Goal: Transaction & Acquisition: Purchase product/service

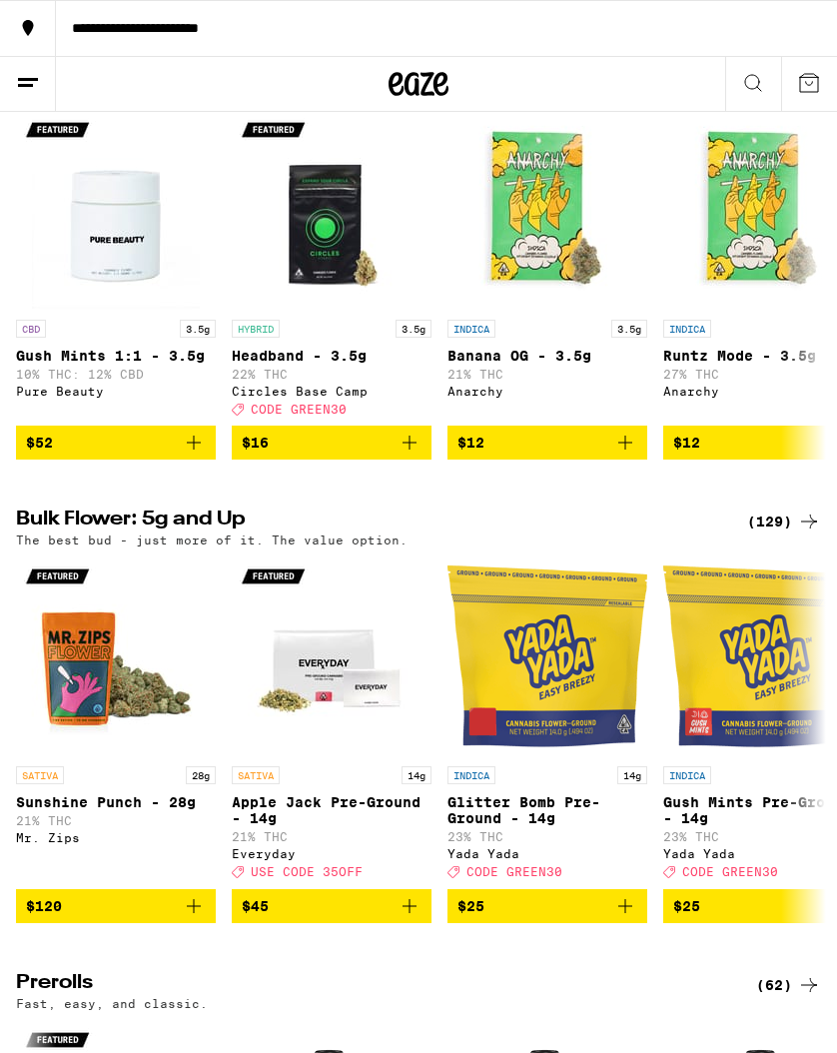
scroll to position [246, 0]
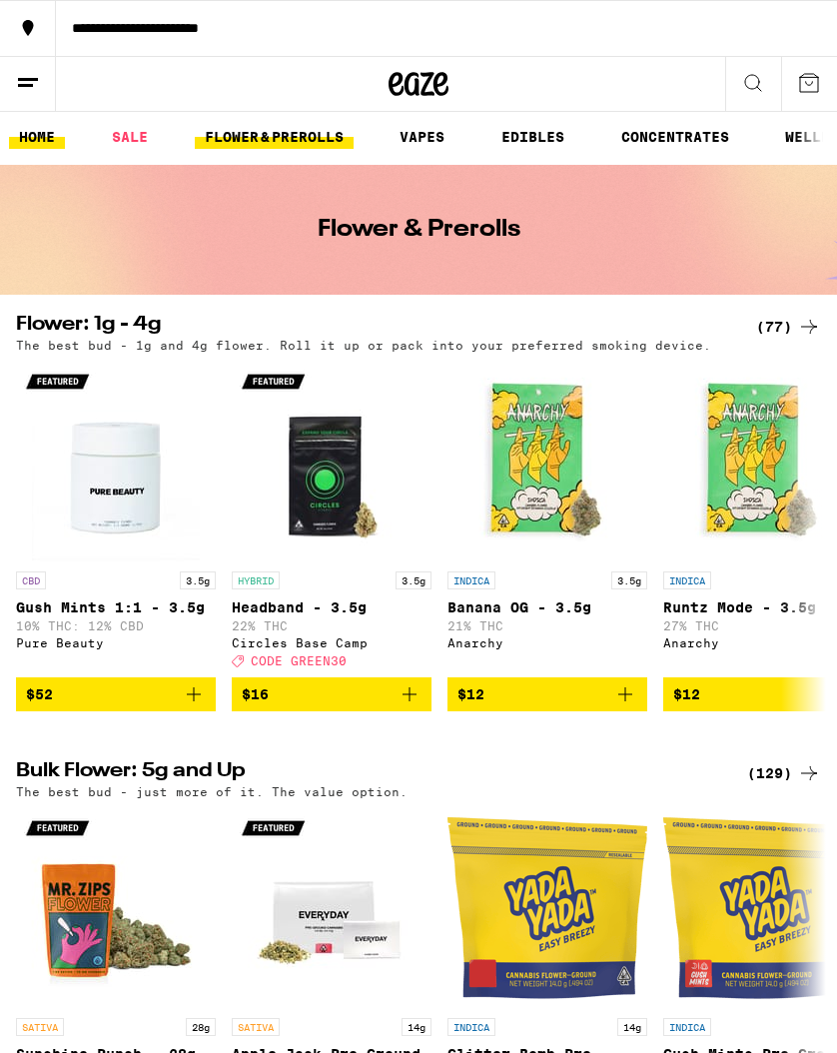
click at [49, 134] on link "HOME" at bounding box center [37, 137] width 56 height 24
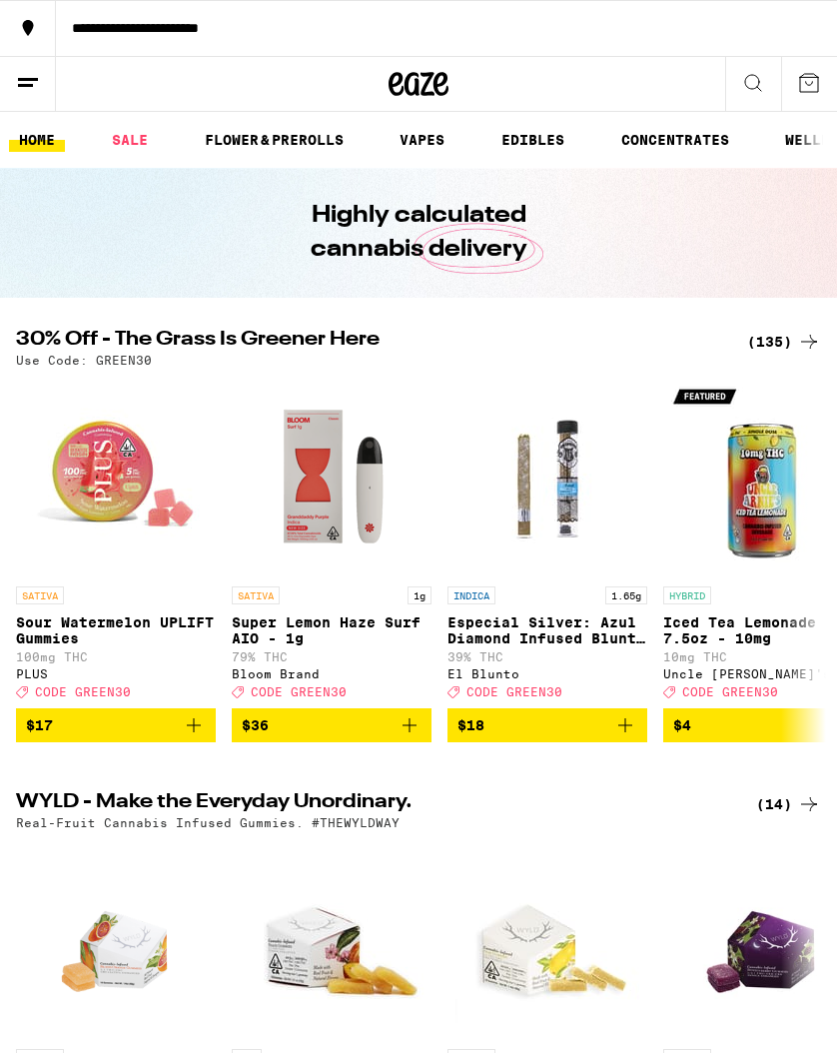
click at [35, 82] on icon at bounding box center [28, 83] width 24 height 24
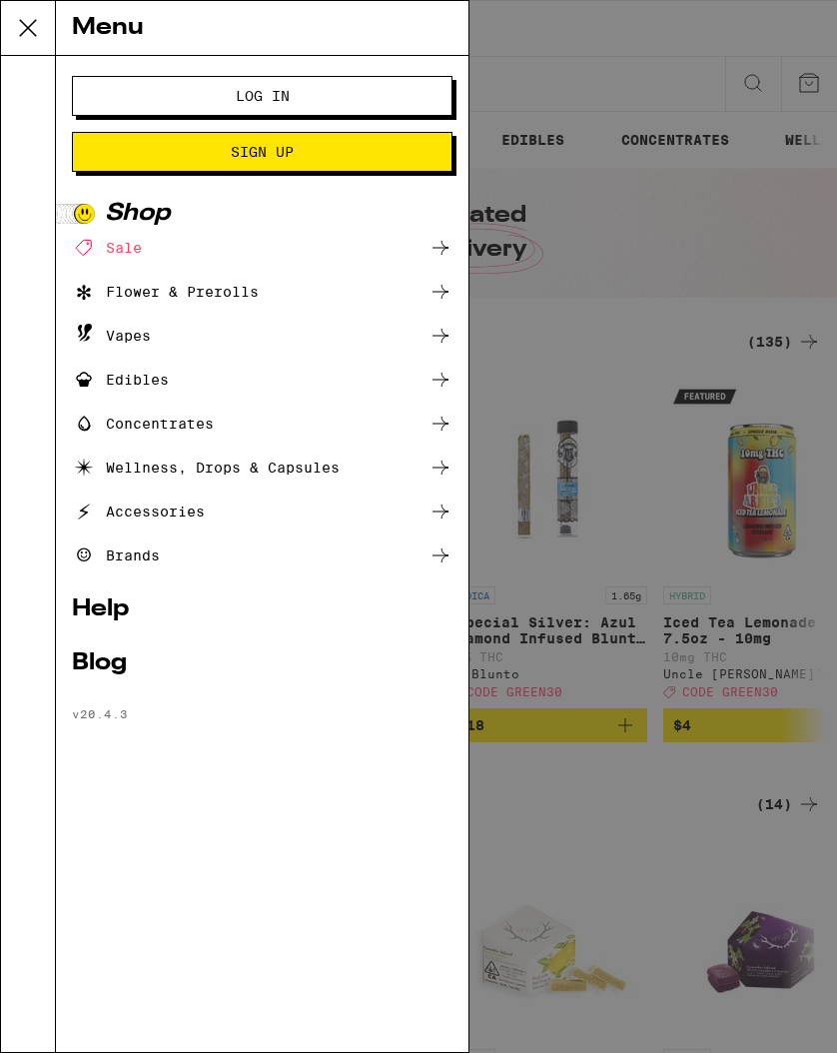
click at [442, 296] on icon at bounding box center [441, 292] width 24 height 24
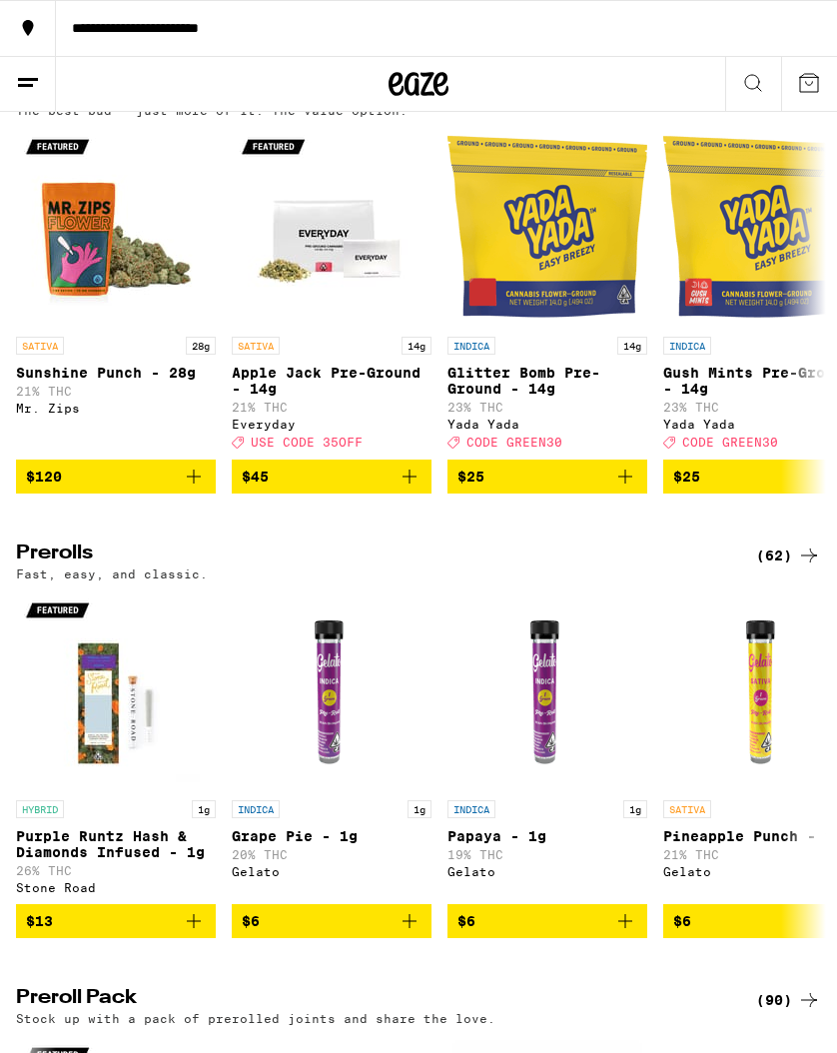
scroll to position [813, 0]
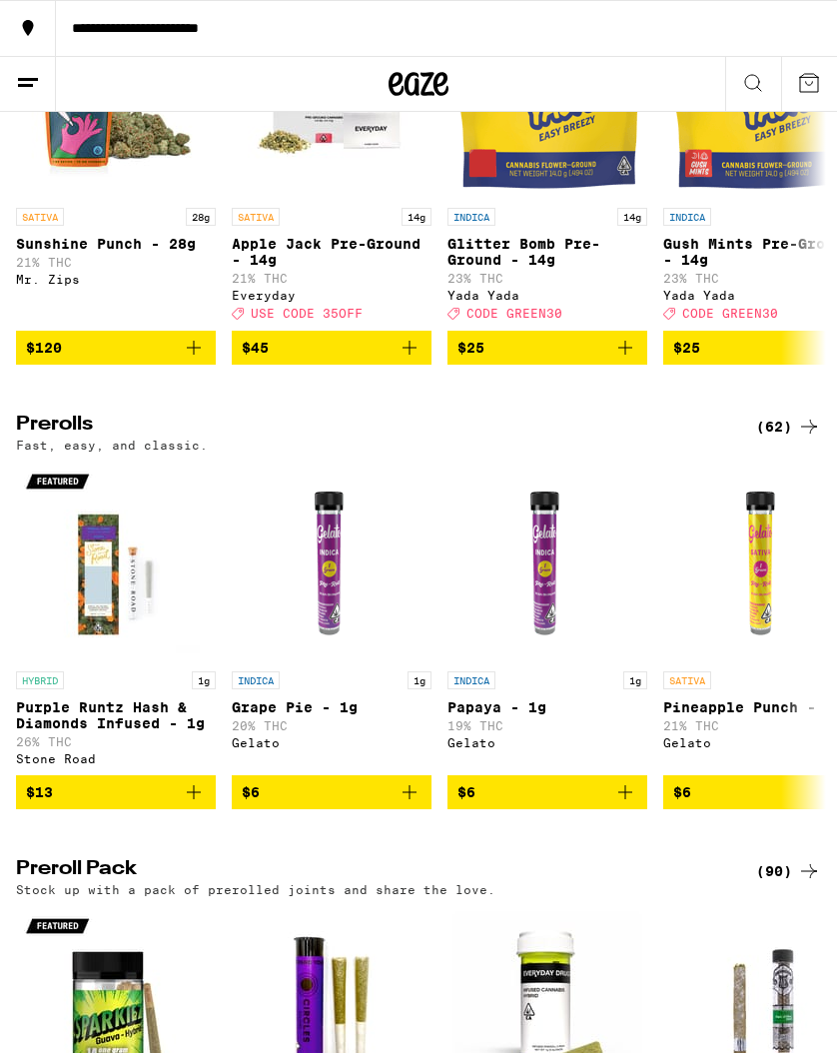
click at [770, 439] on div "(62)" at bounding box center [788, 427] width 65 height 24
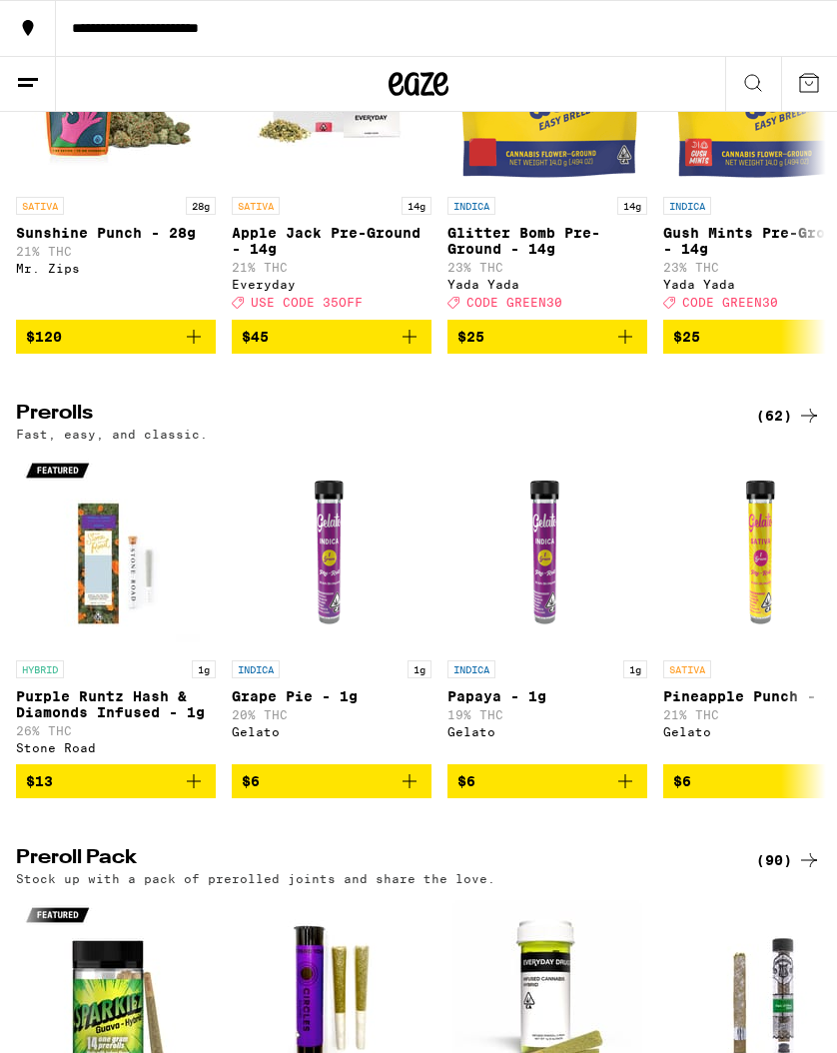
scroll to position [988, 0]
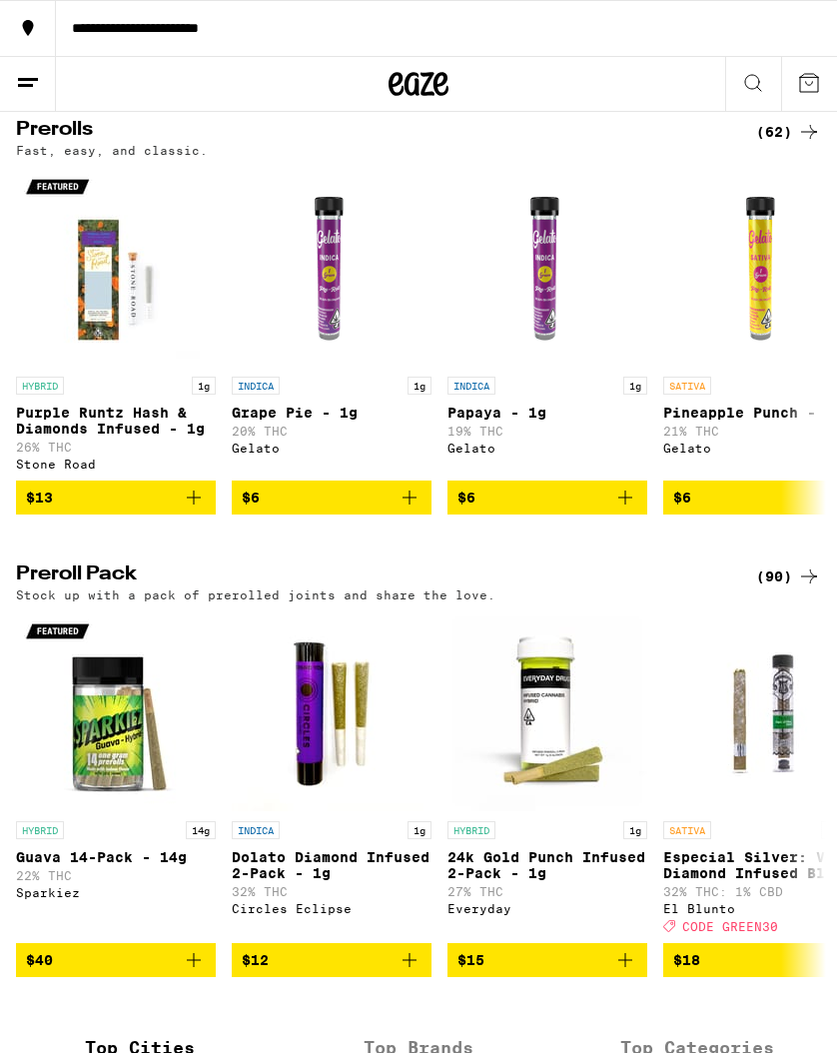
click at [786, 588] on div "(90)" at bounding box center [788, 576] width 65 height 24
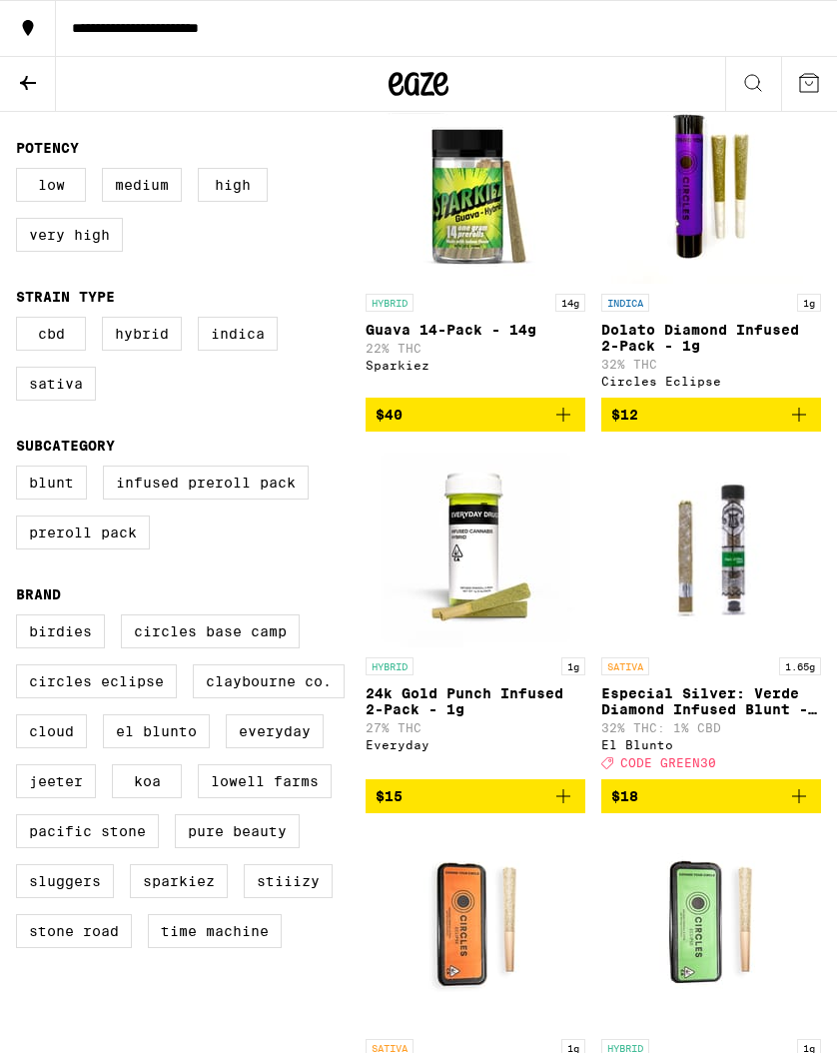
scroll to position [289, 0]
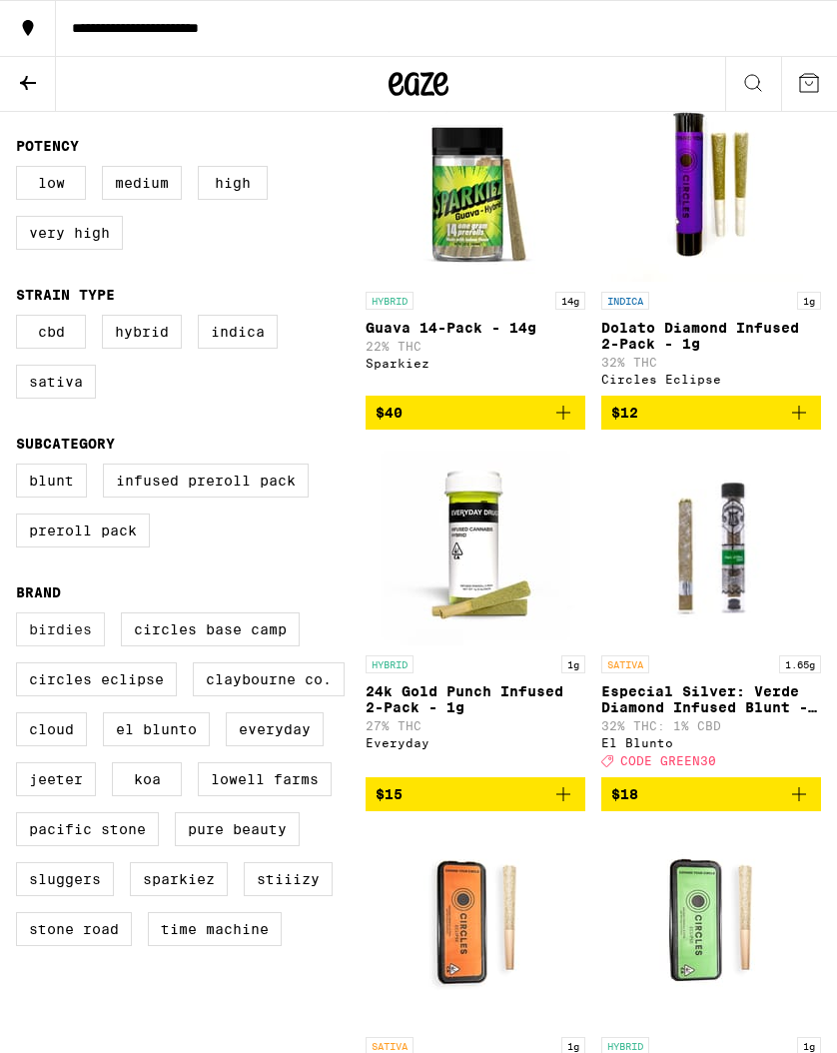
click at [79, 646] on label "Birdies" at bounding box center [60, 629] width 89 height 34
click at [21, 616] on input "Birdies" at bounding box center [20, 615] width 1 height 1
checkbox input "true"
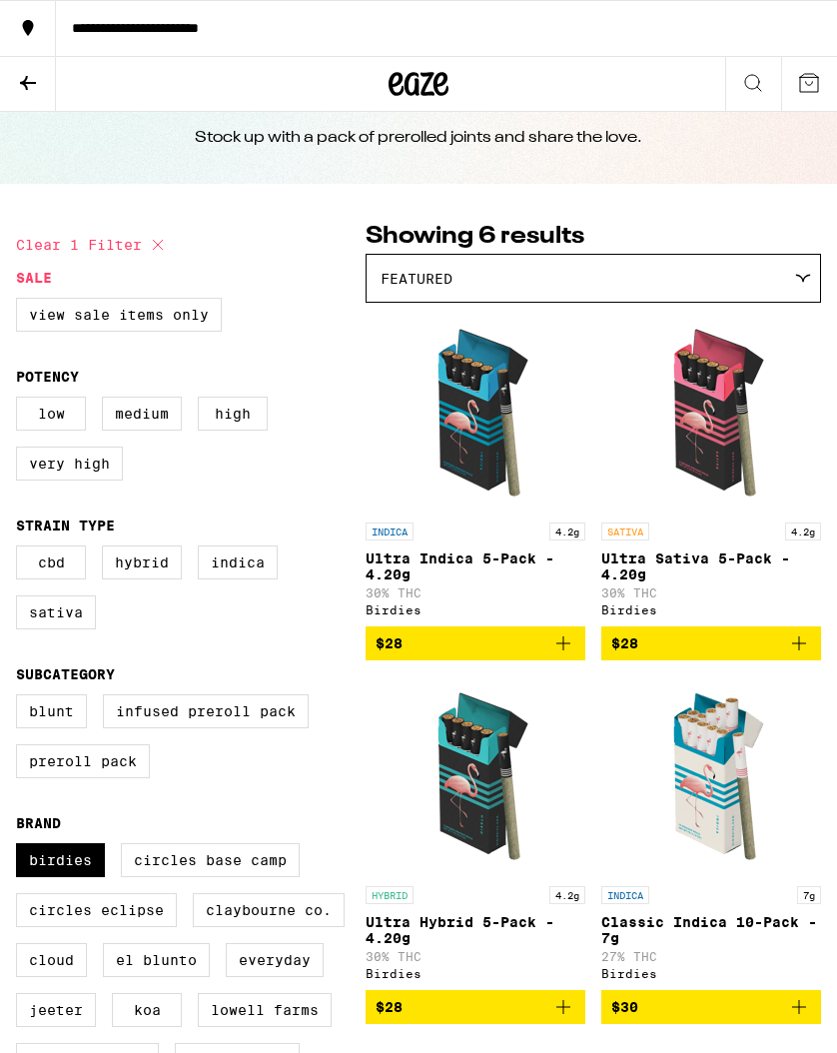
scroll to position [61, 0]
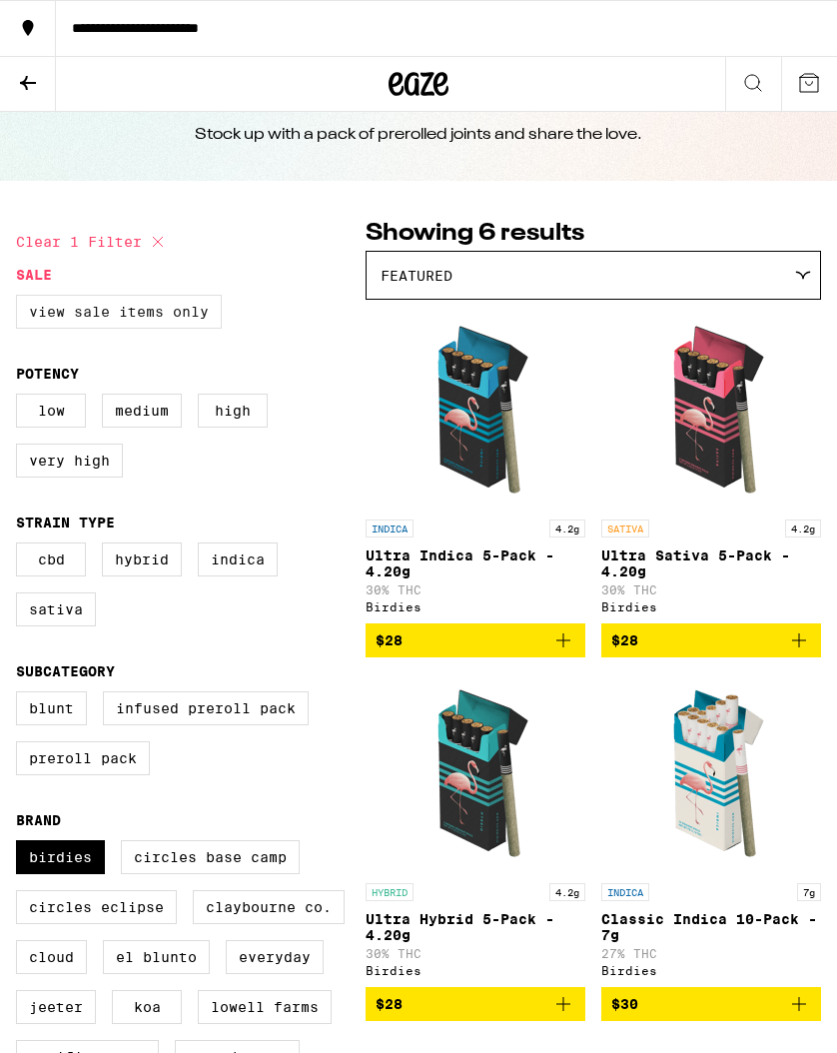
click at [135, 317] on label "View Sale Items Only" at bounding box center [119, 312] width 206 height 34
click at [21, 299] on input "View Sale Items Only" at bounding box center [20, 298] width 1 height 1
checkbox input "true"
